Goal: Find specific page/section: Find specific page/section

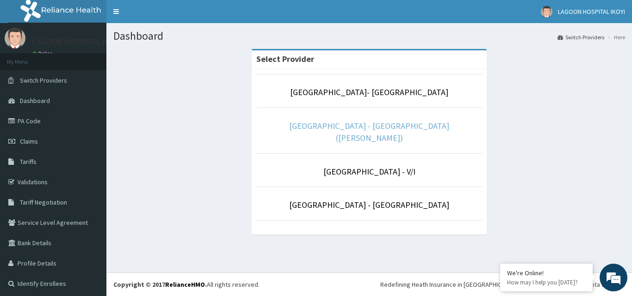
click at [409, 128] on link "[GEOGRAPHIC_DATA] - [GEOGRAPHIC_DATA]([PERSON_NAME])" at bounding box center [369, 132] width 160 height 23
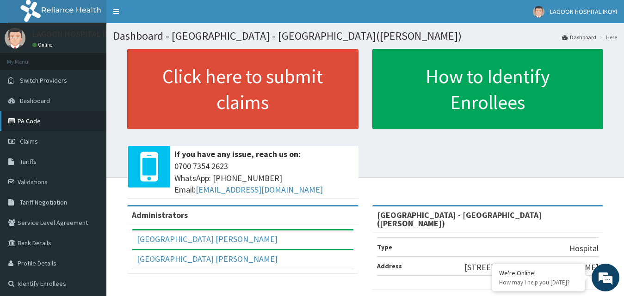
click at [39, 121] on link "PA Code" at bounding box center [53, 121] width 106 height 20
